Goal: Task Accomplishment & Management: Complete application form

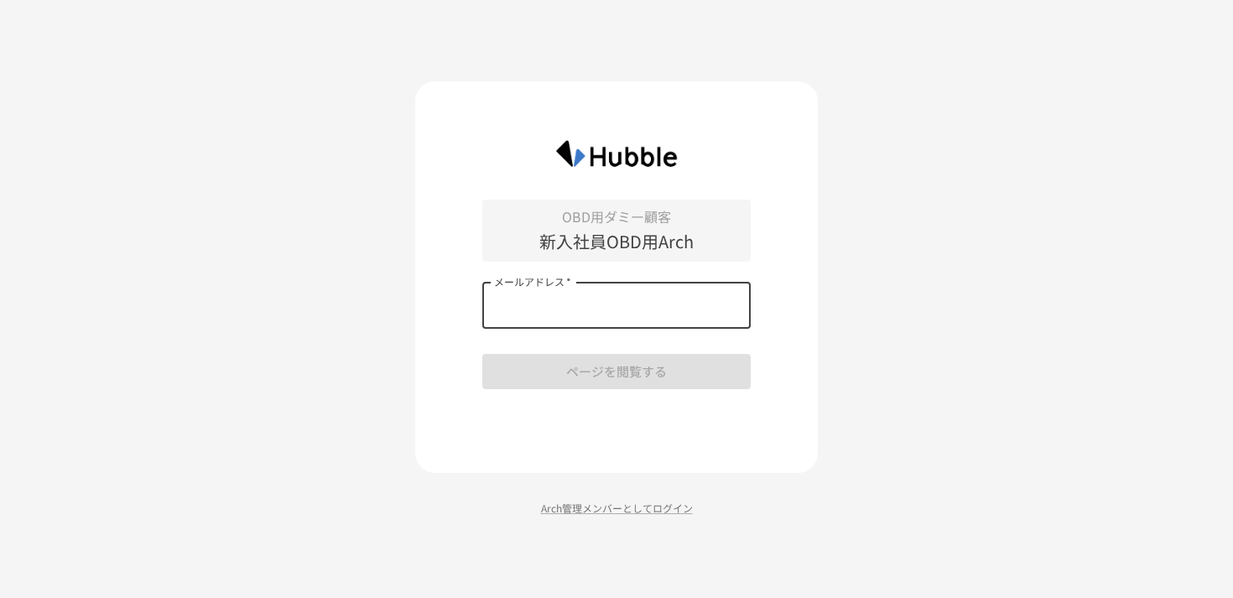
click at [619, 293] on input "メールアドレス   *" at bounding box center [616, 305] width 268 height 47
click at [0, 597] on com-1password-button at bounding box center [0, 598] width 0 height 0
click at [644, 296] on input "メールアドレス   *" at bounding box center [616, 305] width 268 height 47
click at [797, 265] on div "OBD用ダミー顧客 新入社員OBD用Arch メールアドレス   * メールアドレス   * ページを閲覧する" at bounding box center [616, 277] width 403 height 392
click at [557, 302] on input "メールアドレス   *" at bounding box center [616, 305] width 268 height 47
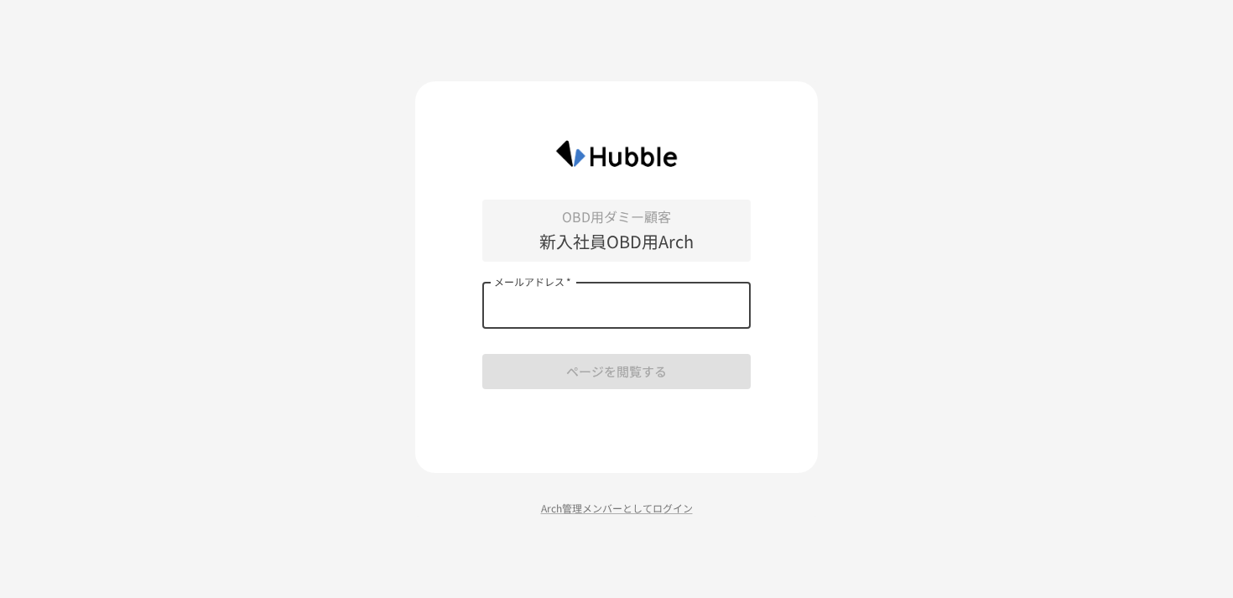
click at [557, 302] on input "メールアドレス   *" at bounding box center [616, 305] width 268 height 47
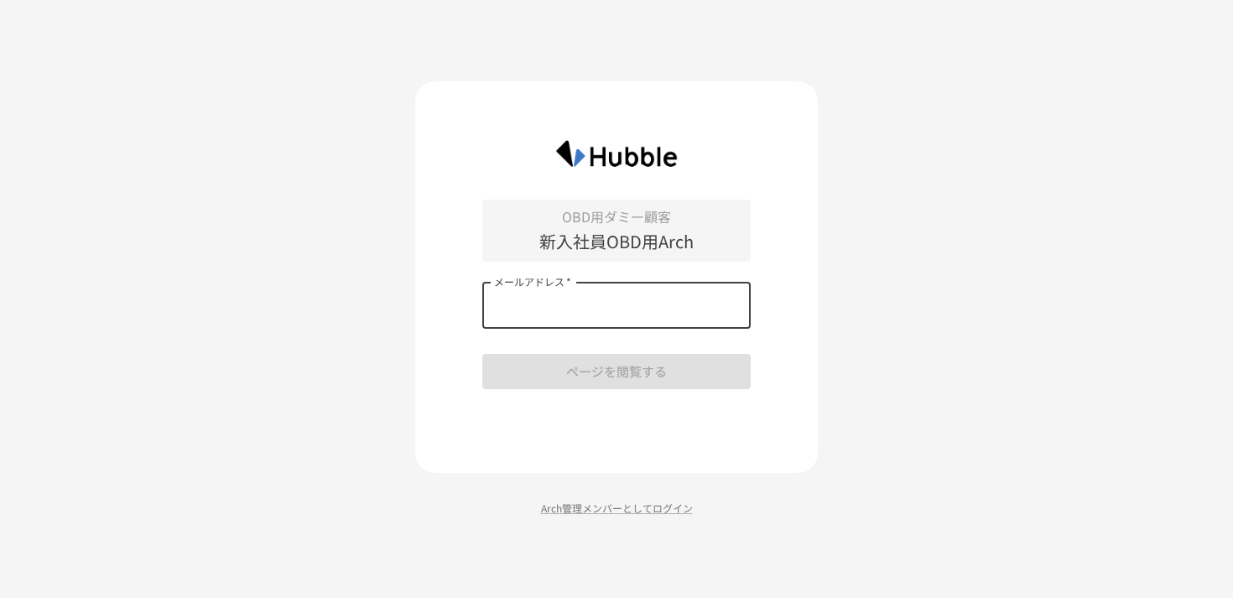
click at [557, 302] on input "メールアドレス   *" at bounding box center [616, 305] width 268 height 47
click at [851, 234] on div "OBD用ダミー顧客 新入社員OBD用Arch メールアドレス   * メールアドレス   * ページを閲覧する Arch管理メンバーとしてログイン" at bounding box center [616, 299] width 1233 height 598
click at [606, 306] on input "メールアドレス   *" at bounding box center [616, 305] width 268 height 47
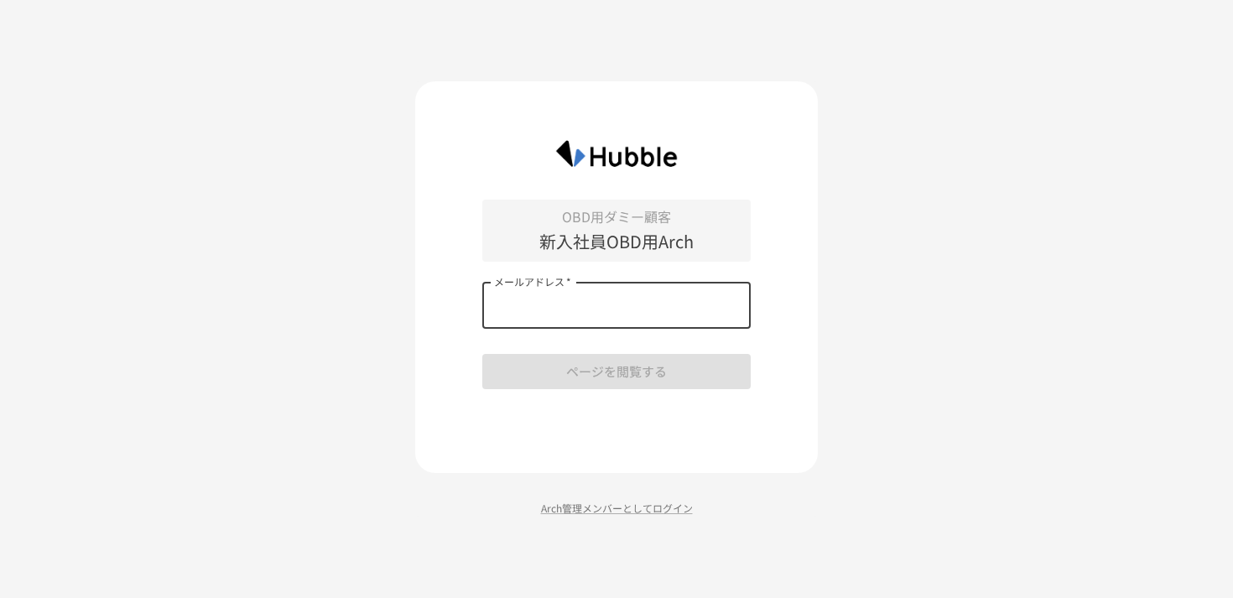
click at [606, 306] on input "メールアドレス   *" at bounding box center [616, 305] width 268 height 47
